Goal: Use online tool/utility: Use online tool/utility

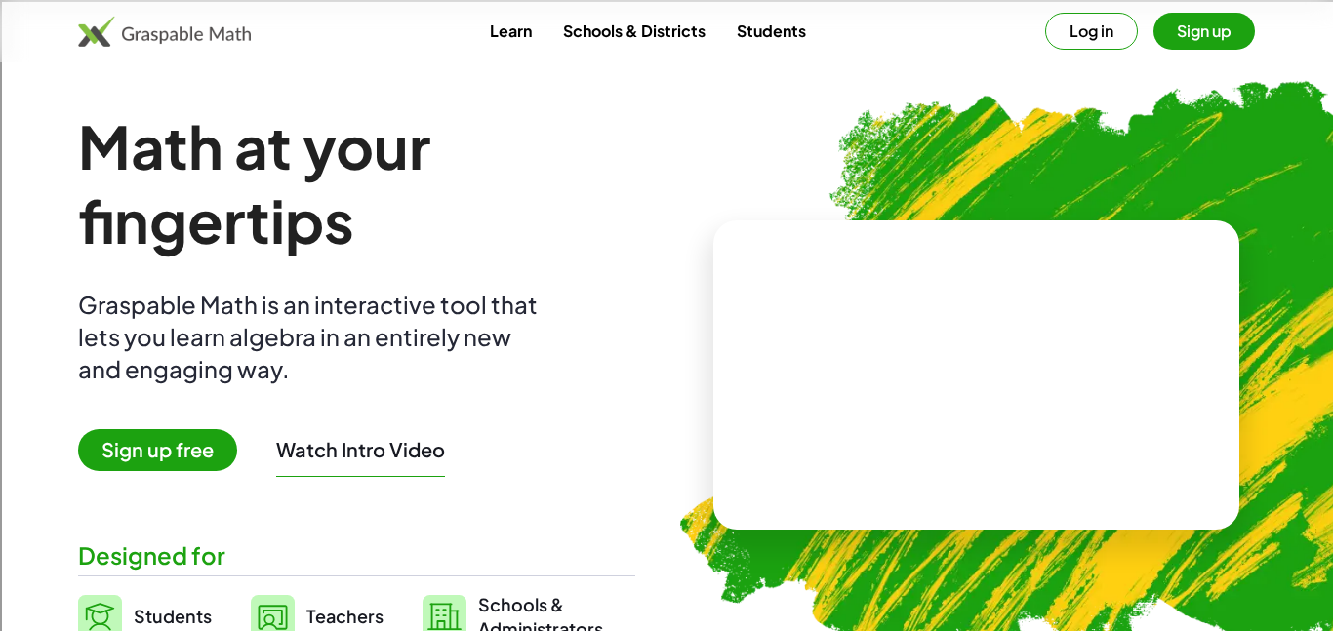
click at [1047, 45] on div "Log in Sign up" at bounding box center [1150, 31] width 210 height 37
click at [1084, 24] on button "Log in" at bounding box center [1091, 31] width 93 height 37
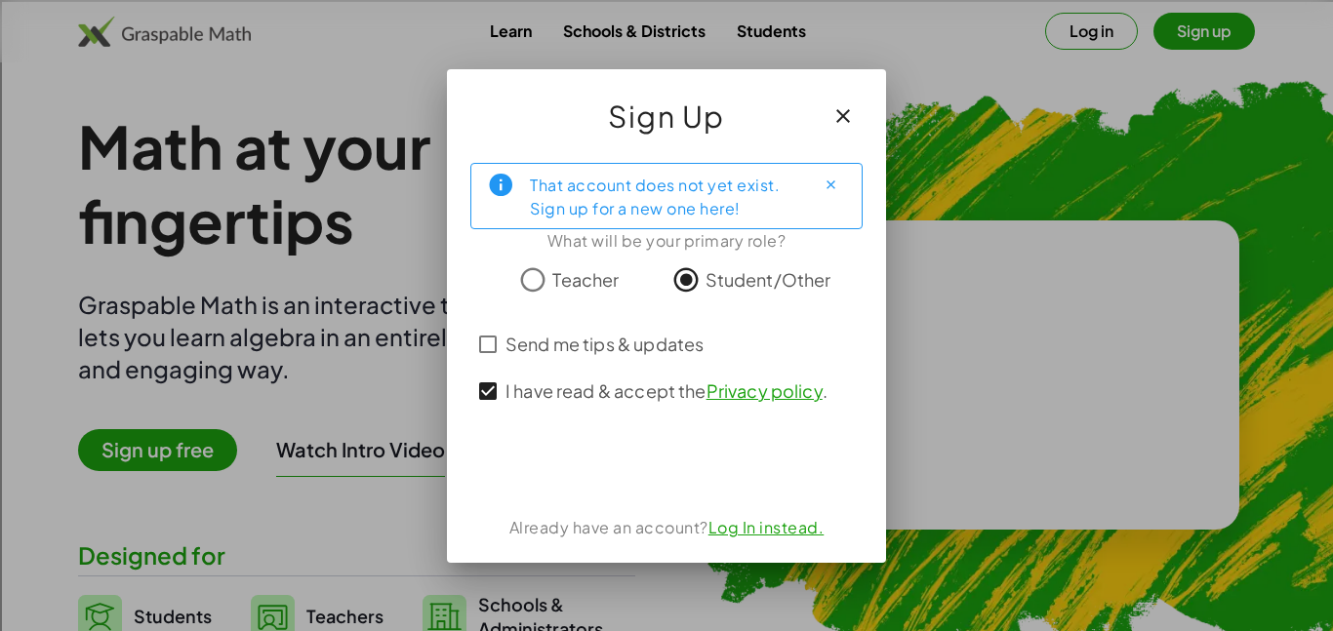
click at [816, 130] on div "Sign Up" at bounding box center [666, 108] width 439 height 78
click at [828, 128] on button "button" at bounding box center [843, 116] width 47 height 47
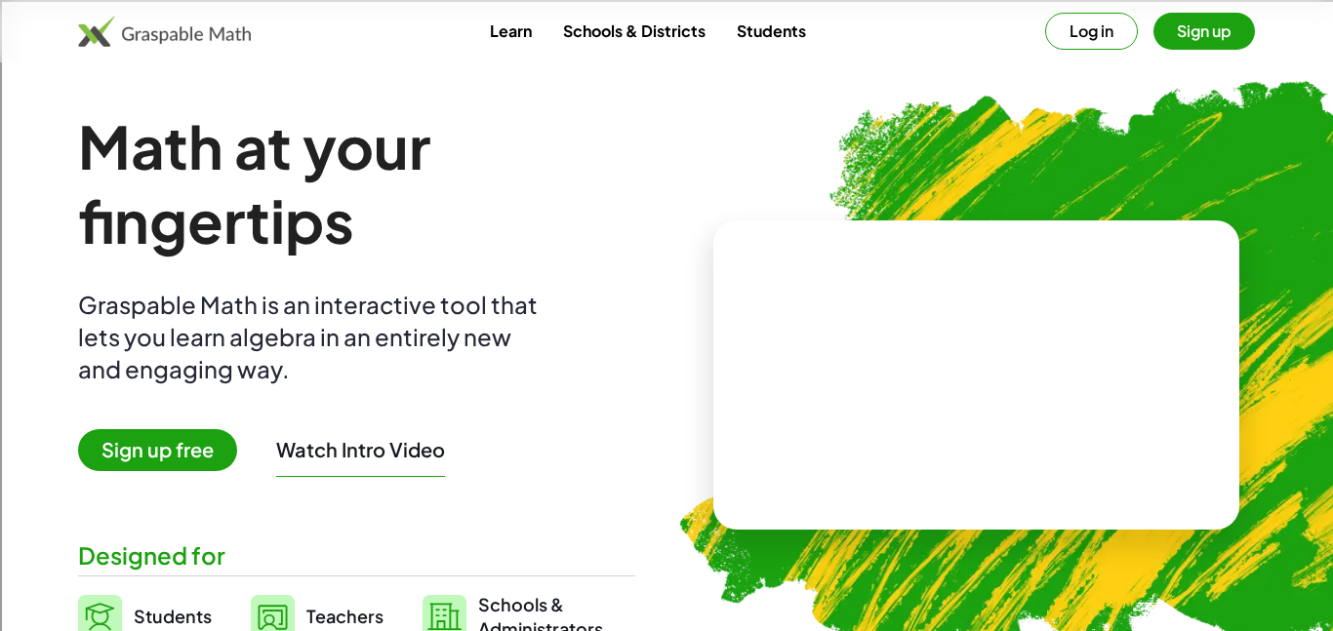
click at [1163, 46] on button "Sign up" at bounding box center [1205, 31] width 102 height 37
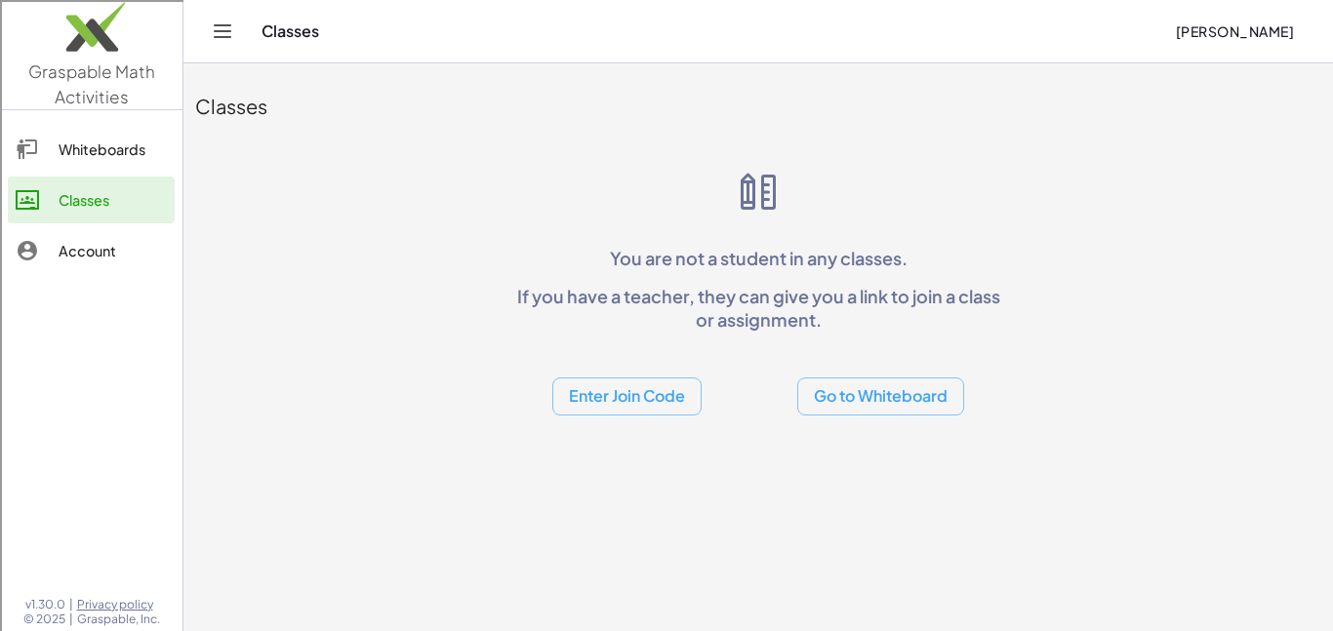
click at [97, 138] on div "Whiteboards" at bounding box center [113, 149] width 108 height 23
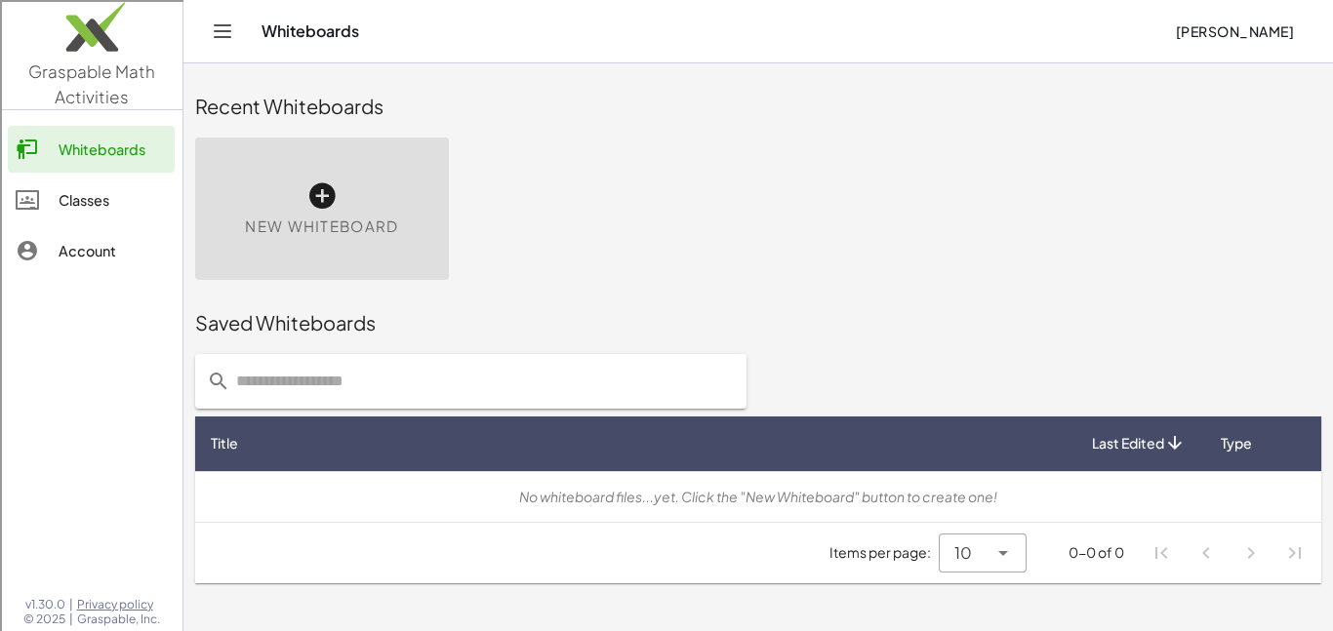
click at [258, 204] on div "New Whiteboard" at bounding box center [322, 209] width 254 height 142
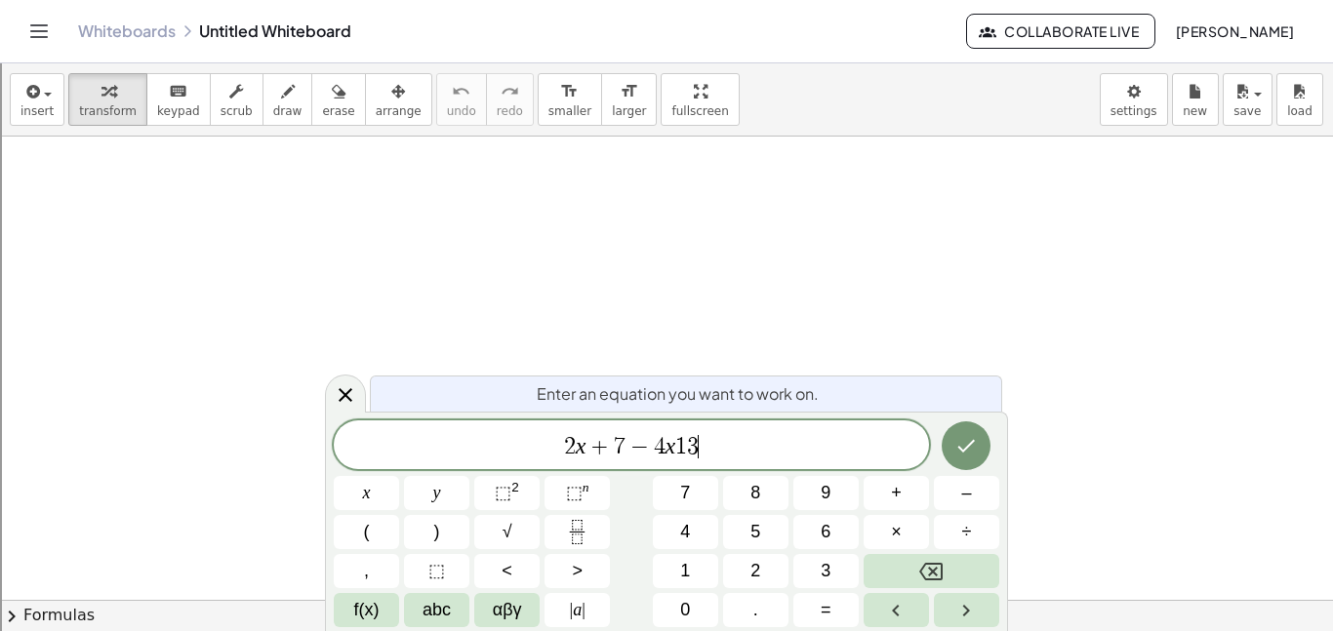
scroll to position [11, 0]
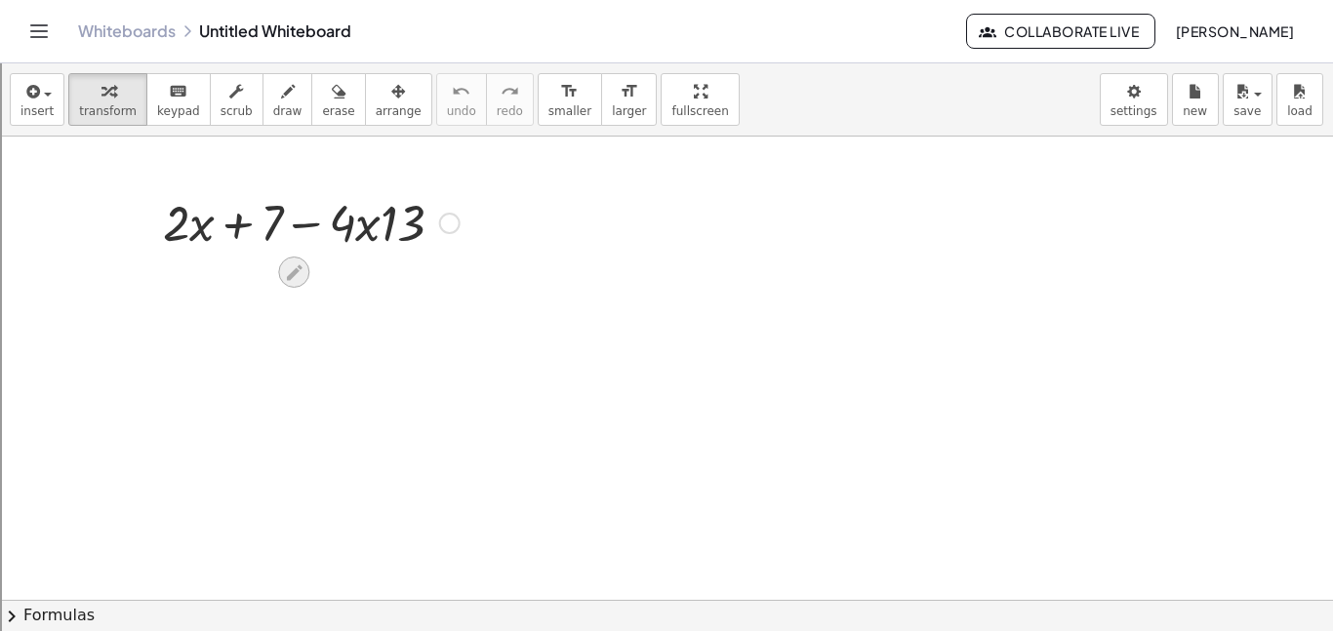
click at [297, 277] on icon at bounding box center [294, 273] width 20 height 20
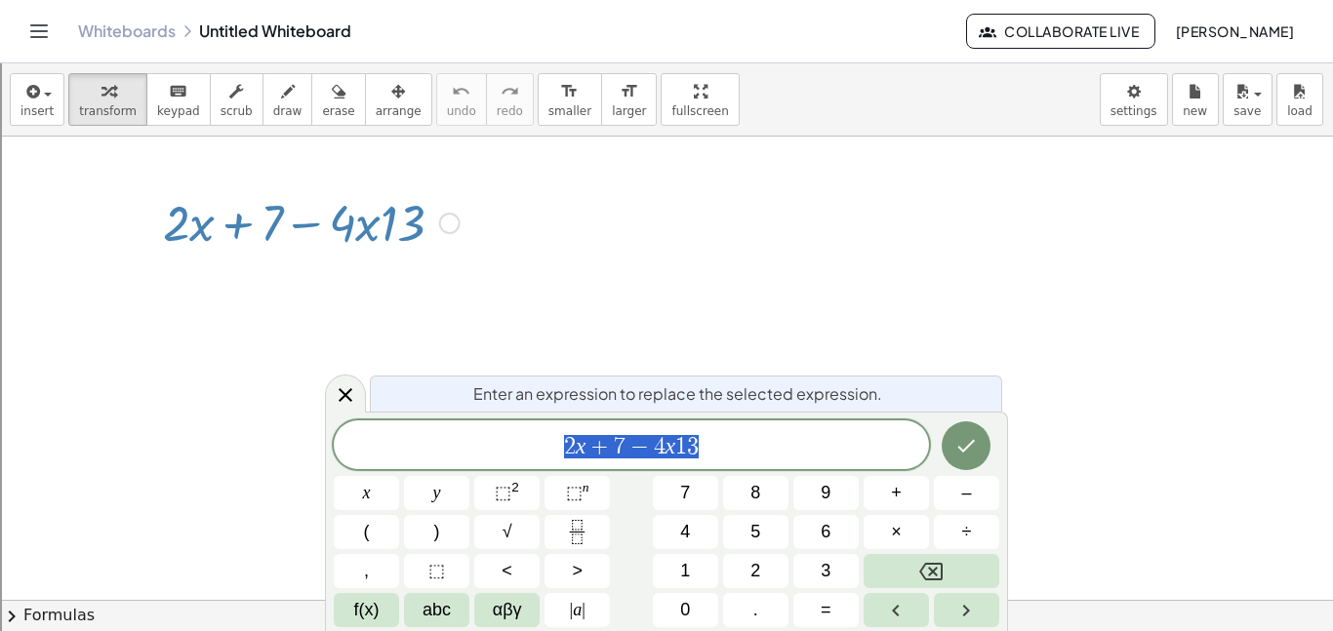
scroll to position [12, 0]
click at [675, 439] on span "1" at bounding box center [681, 446] width 12 height 23
click at [979, 439] on button "Done" at bounding box center [966, 446] width 49 height 49
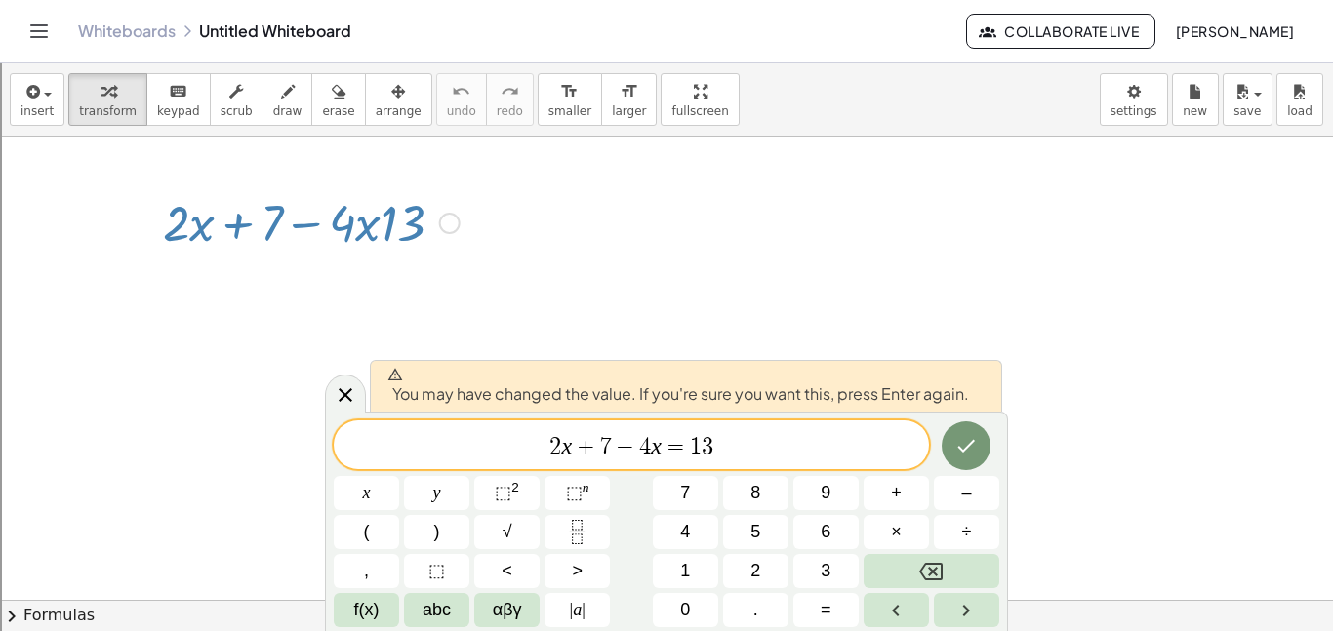
click at [399, 476] on div at bounding box center [366, 493] width 65 height 34
click at [953, 461] on button "Done" at bounding box center [966, 446] width 49 height 49
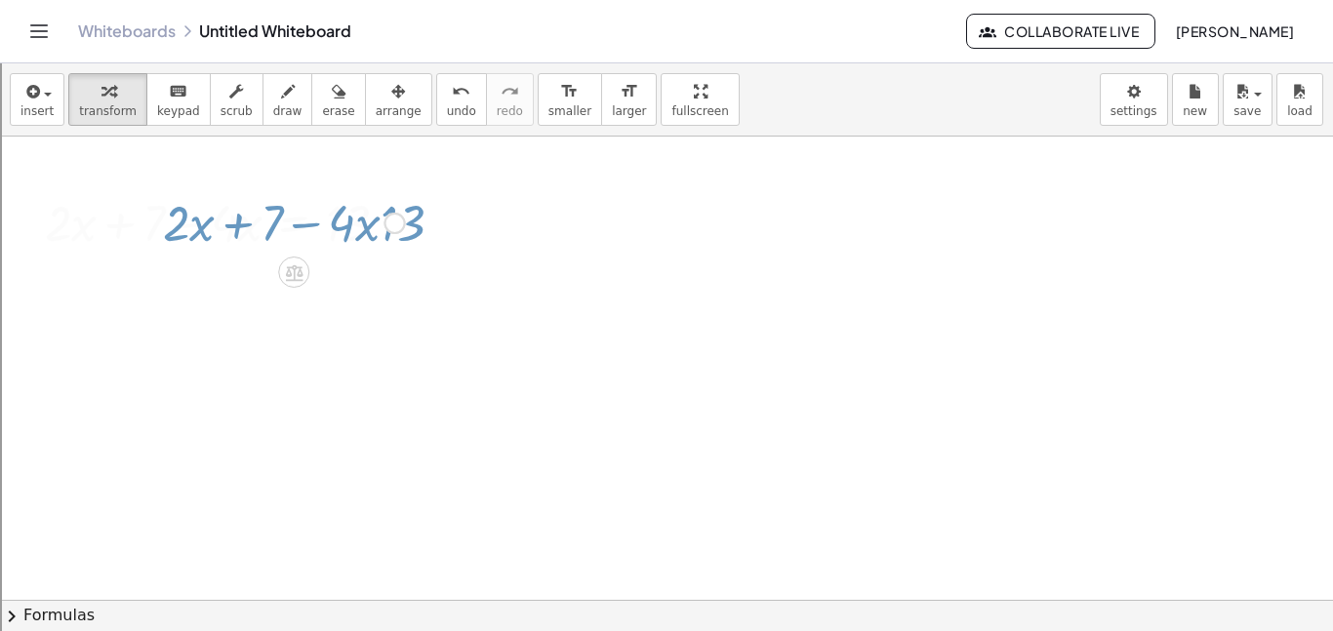
scroll to position [0, 0]
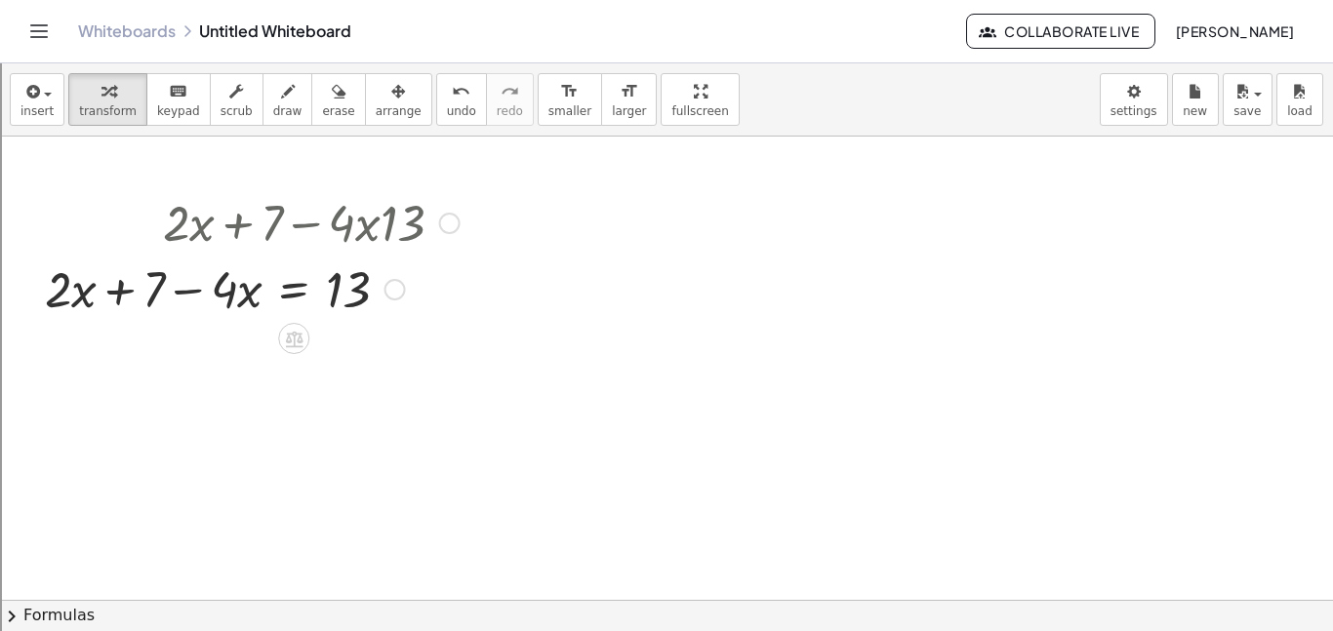
click at [321, 242] on div at bounding box center [252, 221] width 434 height 66
click at [447, 225] on div at bounding box center [449, 223] width 21 height 21
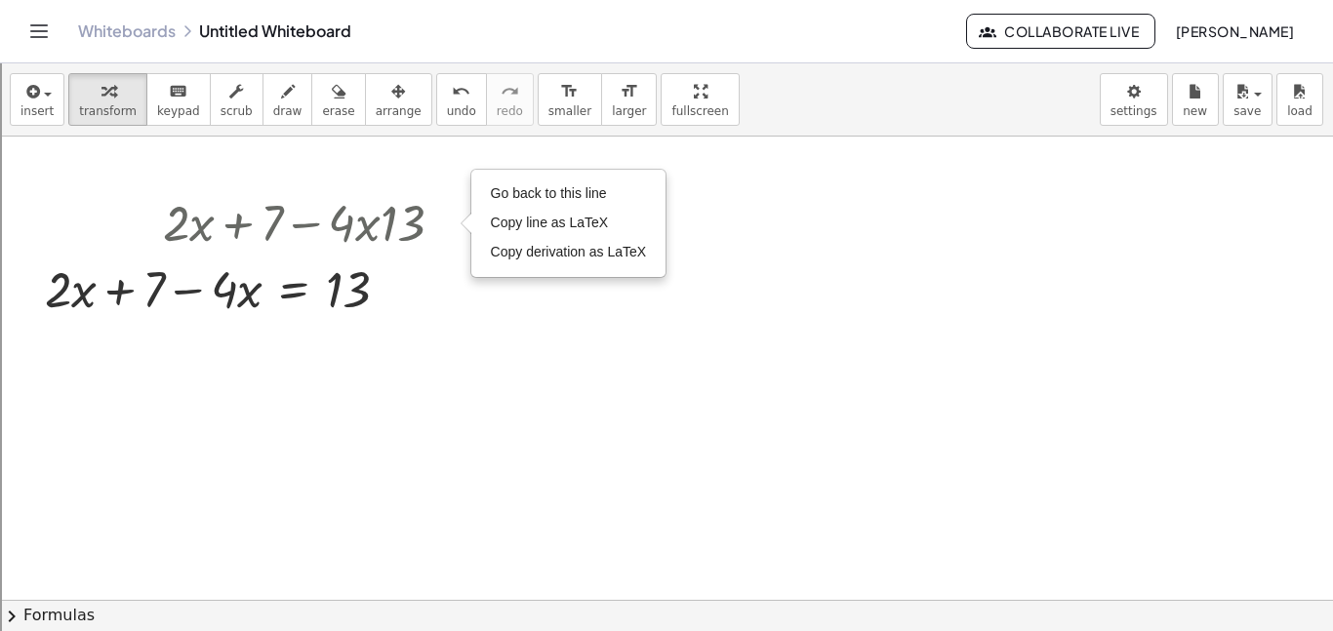
click at [838, 222] on div at bounding box center [666, 600] width 1333 height 927
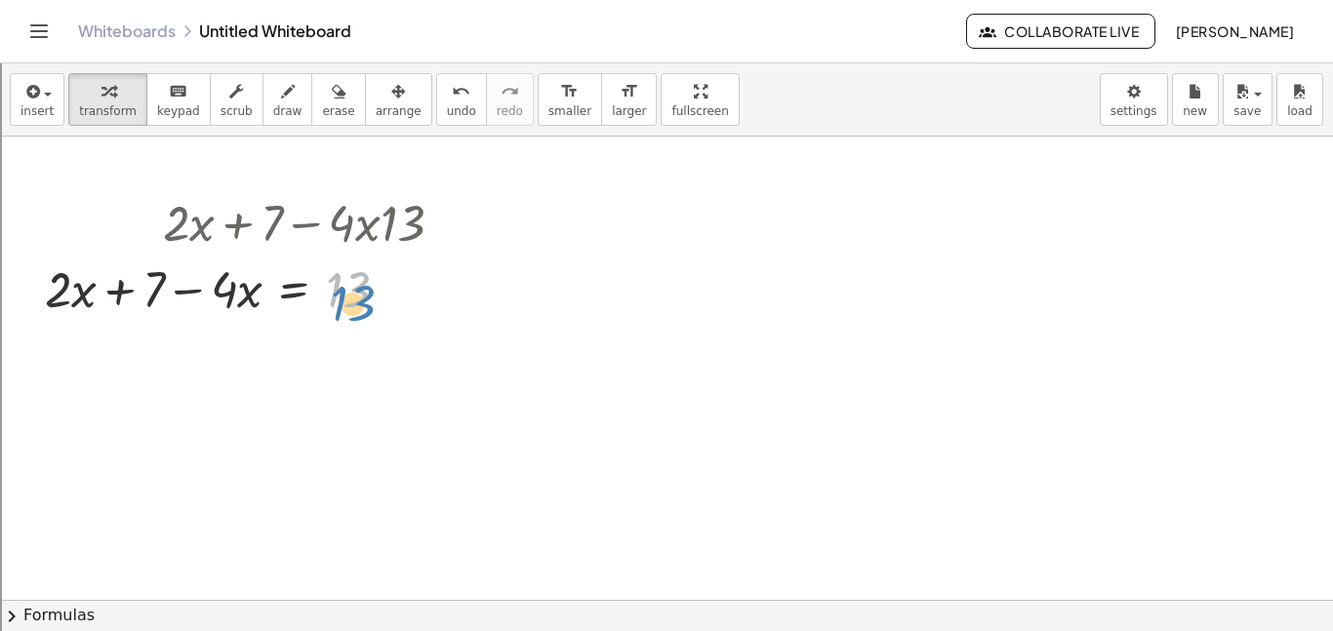
drag, startPoint x: 346, startPoint y: 289, endPoint x: 351, endPoint y: 301, distance: 12.7
click at [351, 301] on div at bounding box center [252, 288] width 434 height 66
click at [219, 296] on div at bounding box center [252, 288] width 434 height 66
click at [224, 302] on div at bounding box center [252, 288] width 434 height 66
drag, startPoint x: 224, startPoint y: 302, endPoint x: 228, endPoint y: 346, distance: 45.2
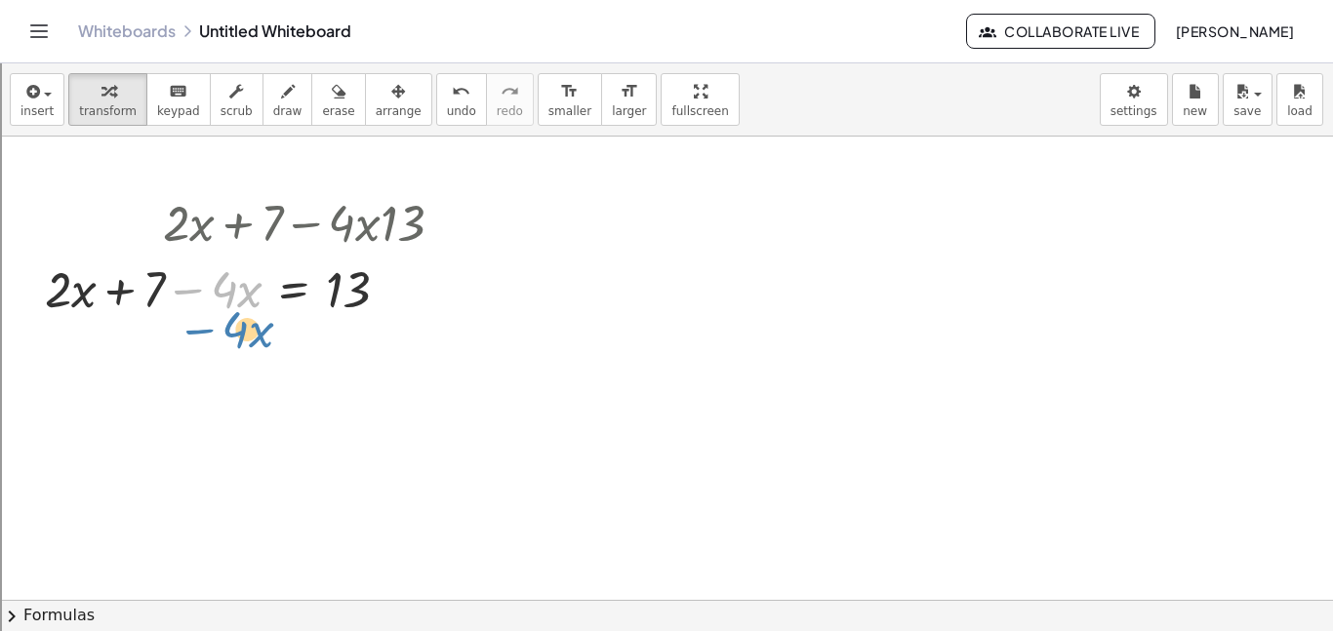
drag, startPoint x: 230, startPoint y: 293, endPoint x: 244, endPoint y: 336, distance: 45.1
drag, startPoint x: 242, startPoint y: 311, endPoint x: 316, endPoint y: 408, distance: 121.8
click at [316, 408] on div "+ · 2 · x + 7 − · 4 · x · 13 Go back to this line Copy line as LaTeX Copy deriv…" at bounding box center [666, 600] width 1333 height 927
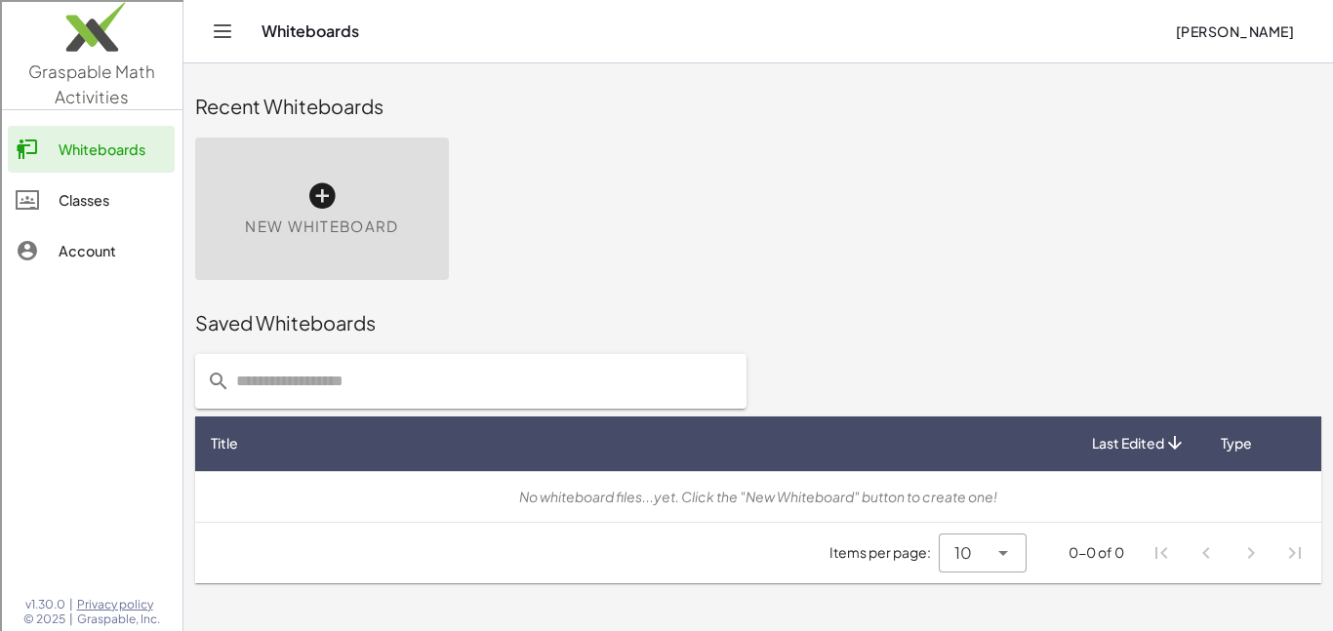
click at [309, 181] on icon at bounding box center [321, 196] width 31 height 31
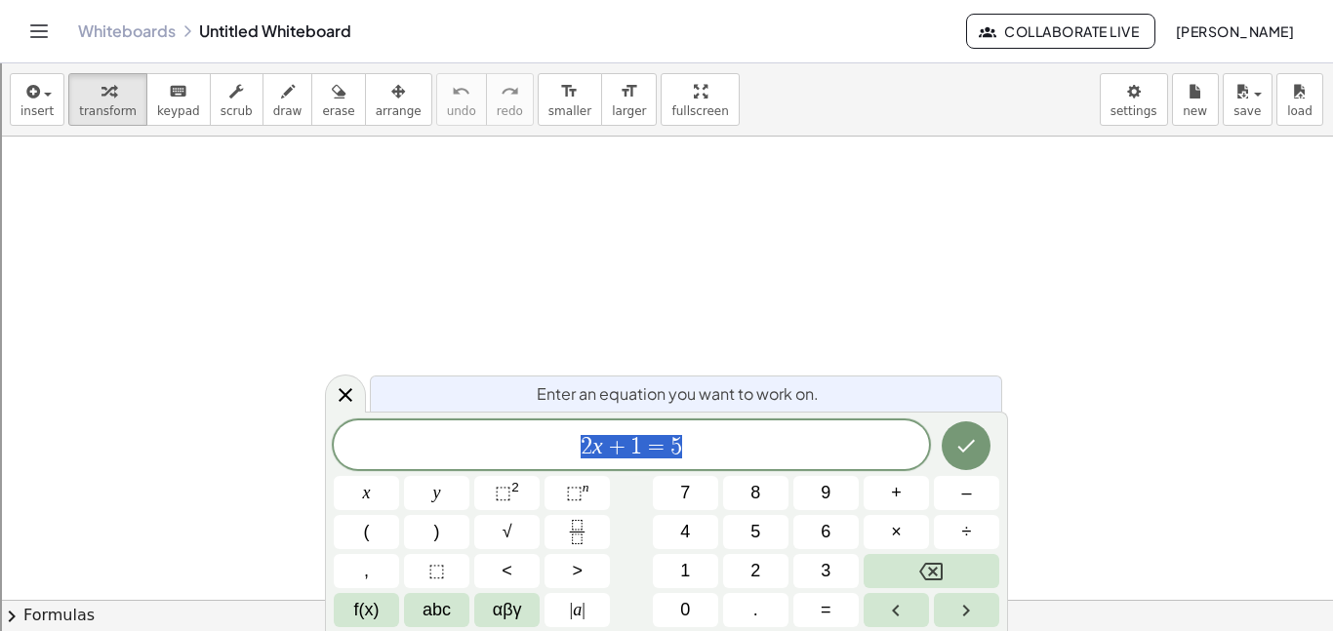
scroll to position [16, 0]
click at [885, 562] on button "Backspace" at bounding box center [932, 571] width 136 height 34
click at [612, 446] on var "z" at bounding box center [611, 445] width 9 height 25
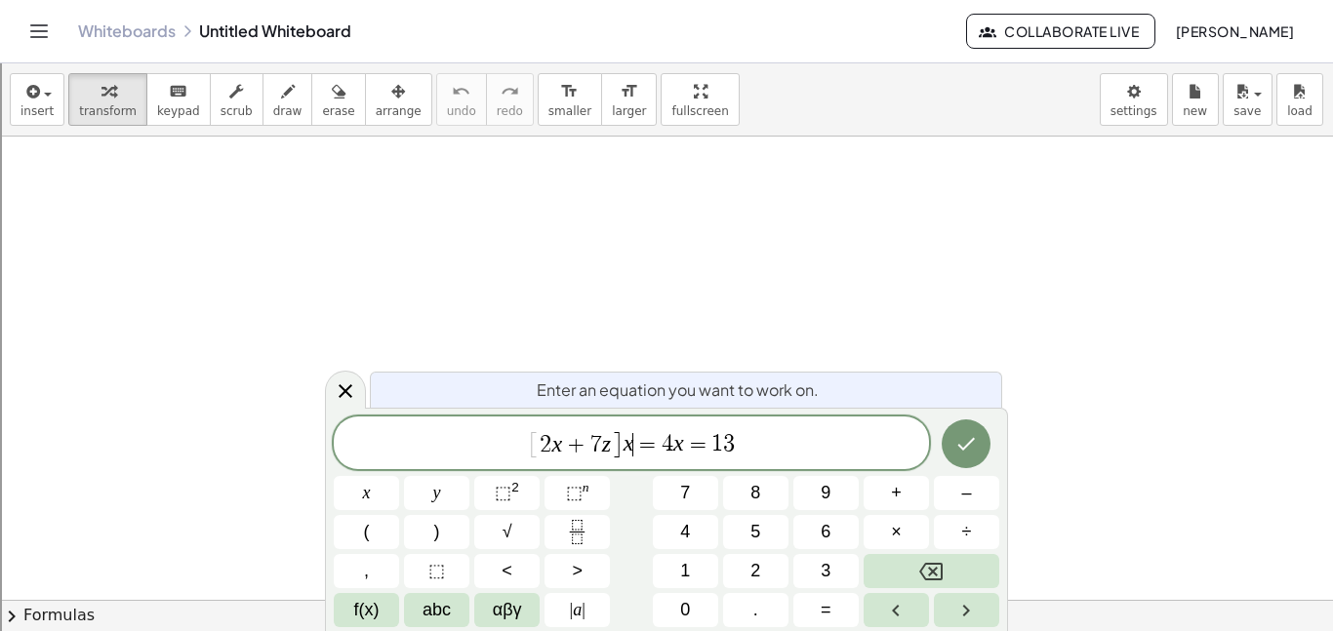
click at [626, 444] on var "x" at bounding box center [629, 443] width 11 height 25
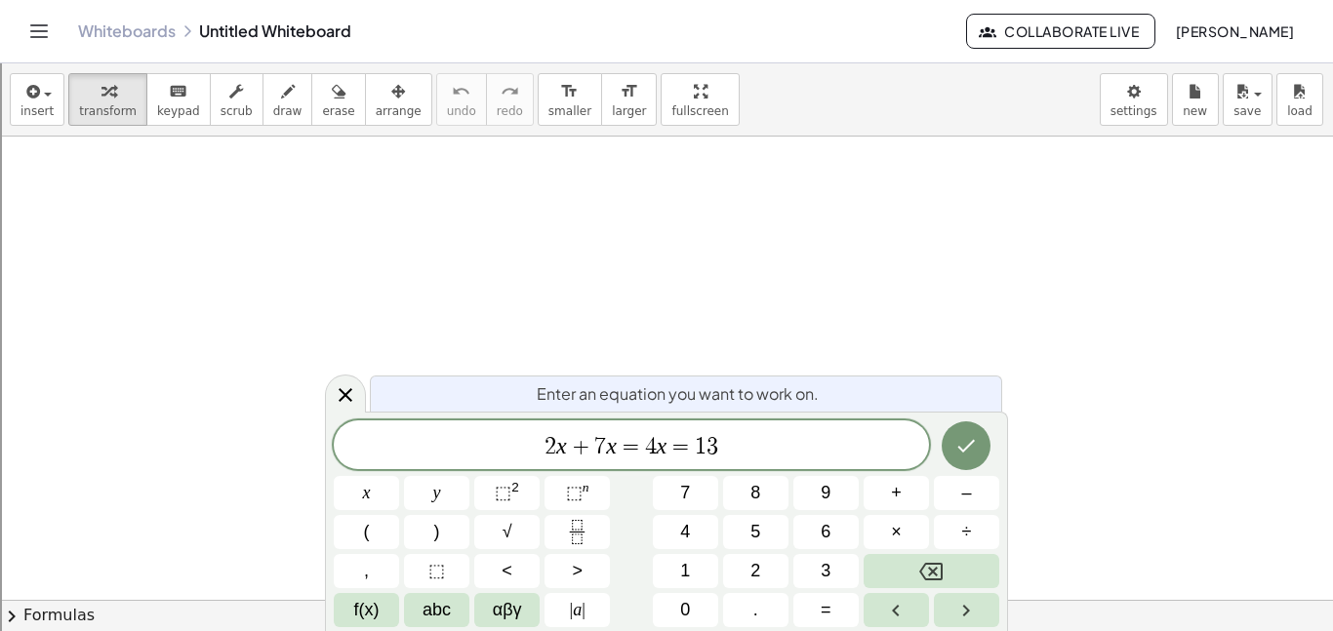
click at [864, 441] on span "2 x + 7 ​ x = 4 x = 1 3" at bounding box center [631, 446] width 595 height 27
click at [621, 449] on span "=" at bounding box center [631, 446] width 28 height 23
click at [978, 456] on icon "Done" at bounding box center [966, 445] width 23 height 23
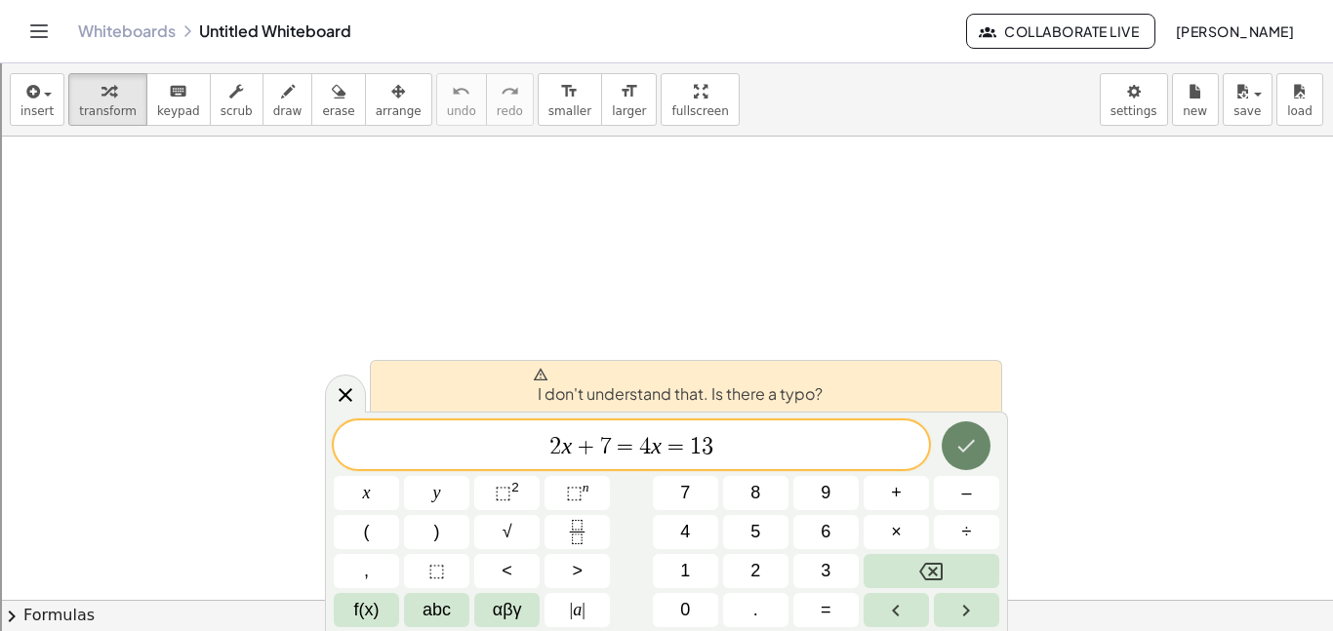
click at [972, 452] on icon "Done" at bounding box center [966, 445] width 23 height 23
click at [631, 448] on span "=" at bounding box center [626, 446] width 28 height 23
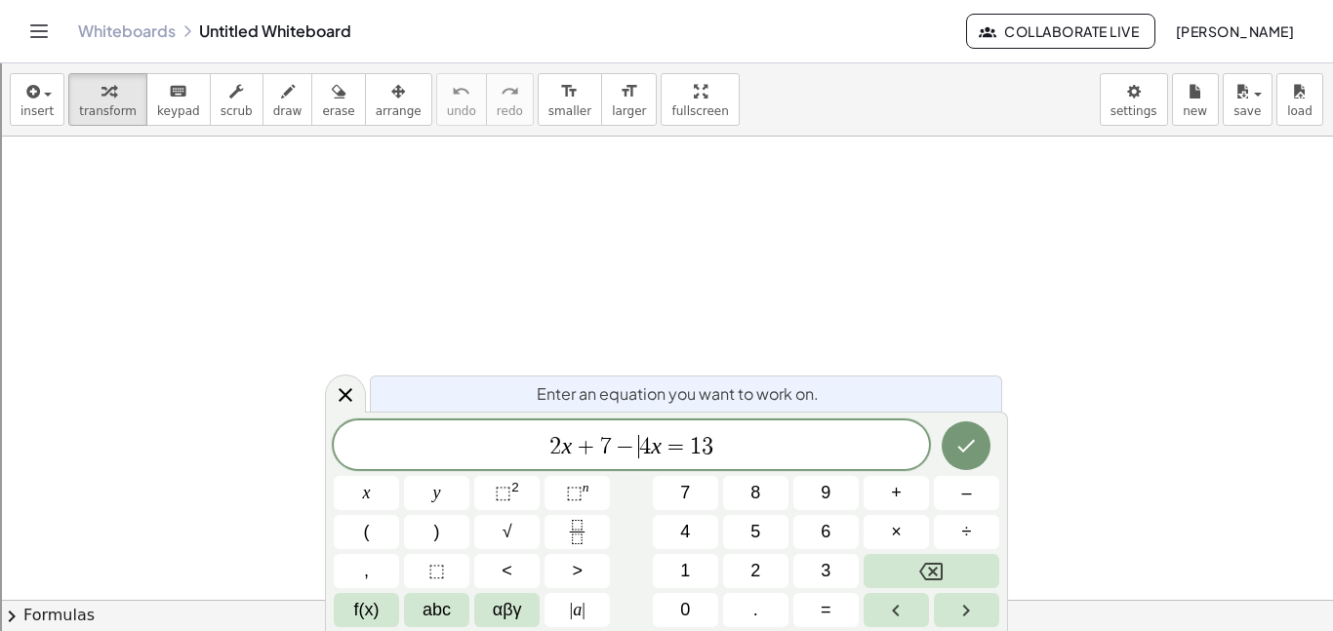
click at [399, 476] on div at bounding box center [366, 493] width 65 height 34
click at [965, 437] on icon "Done" at bounding box center [966, 445] width 23 height 23
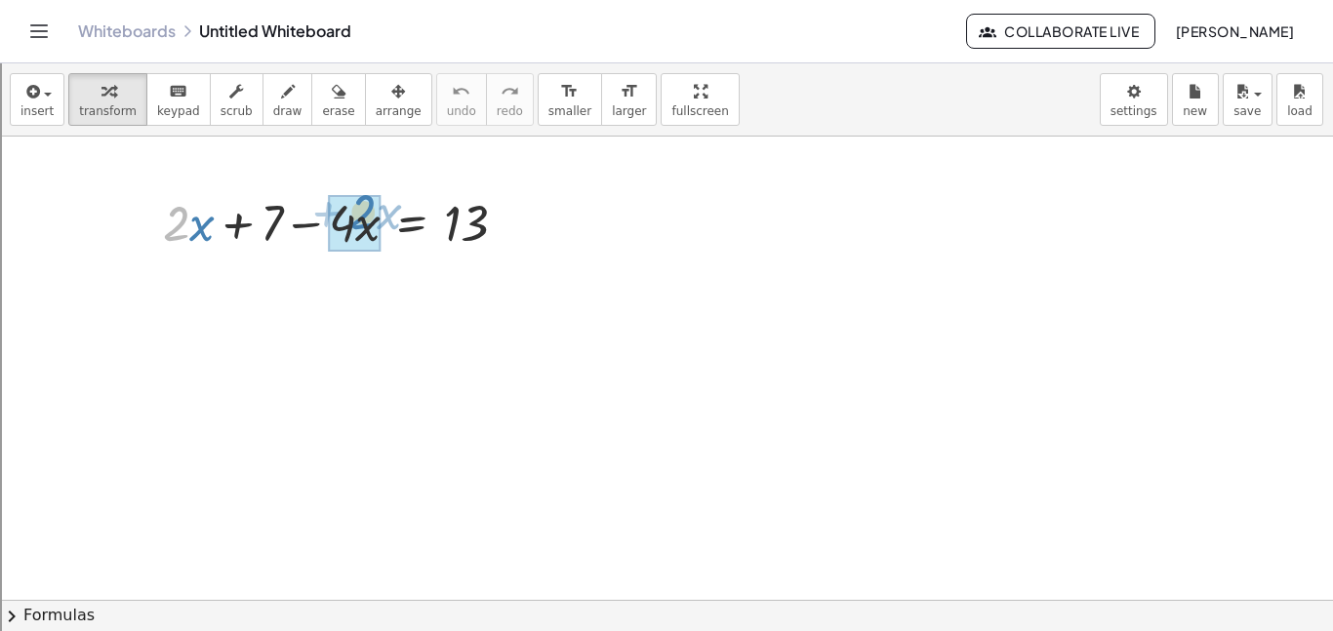
drag, startPoint x: 164, startPoint y: 236, endPoint x: 350, endPoint y: 225, distance: 186.7
